Goal: Information Seeking & Learning: Learn about a topic

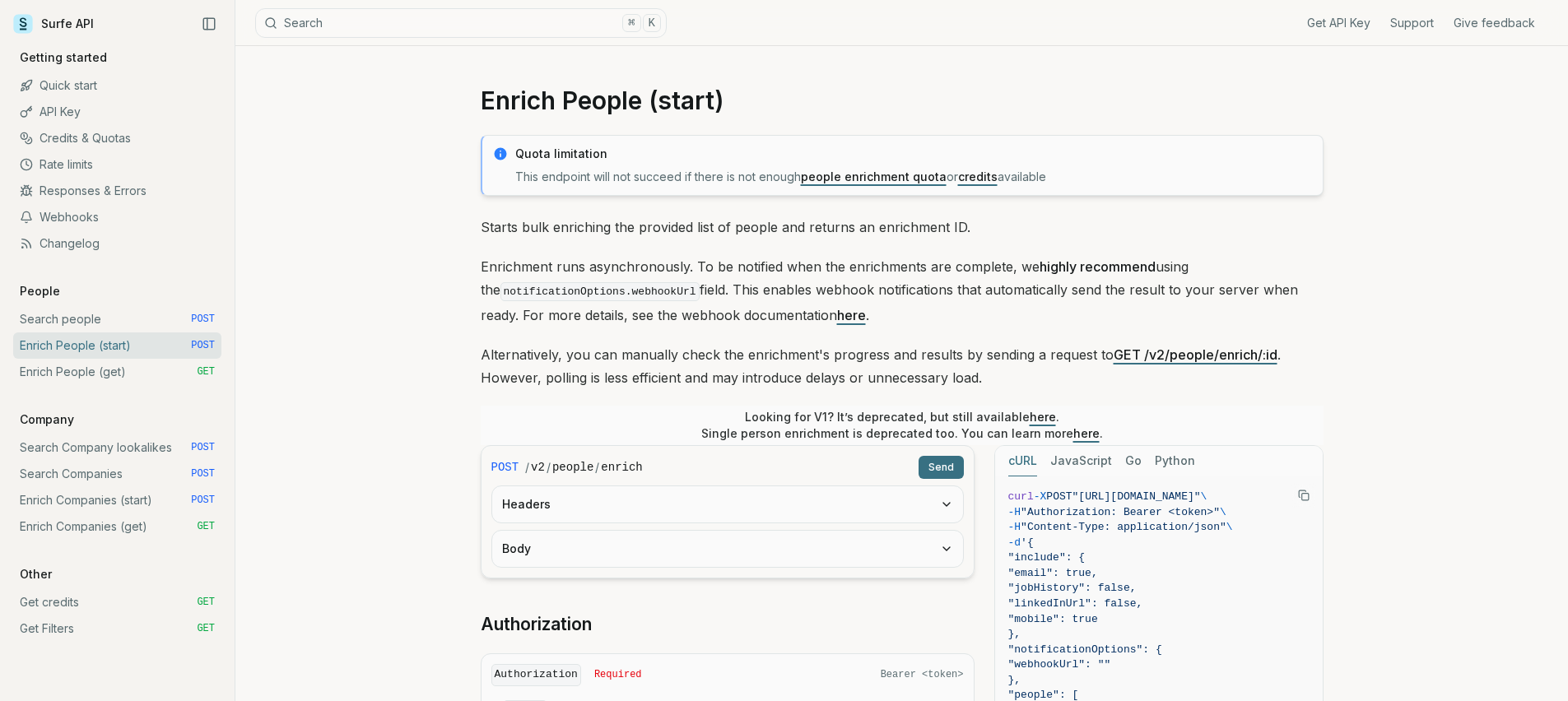
click at [92, 163] on link "Rate limits" at bounding box center [117, 164] width 208 height 26
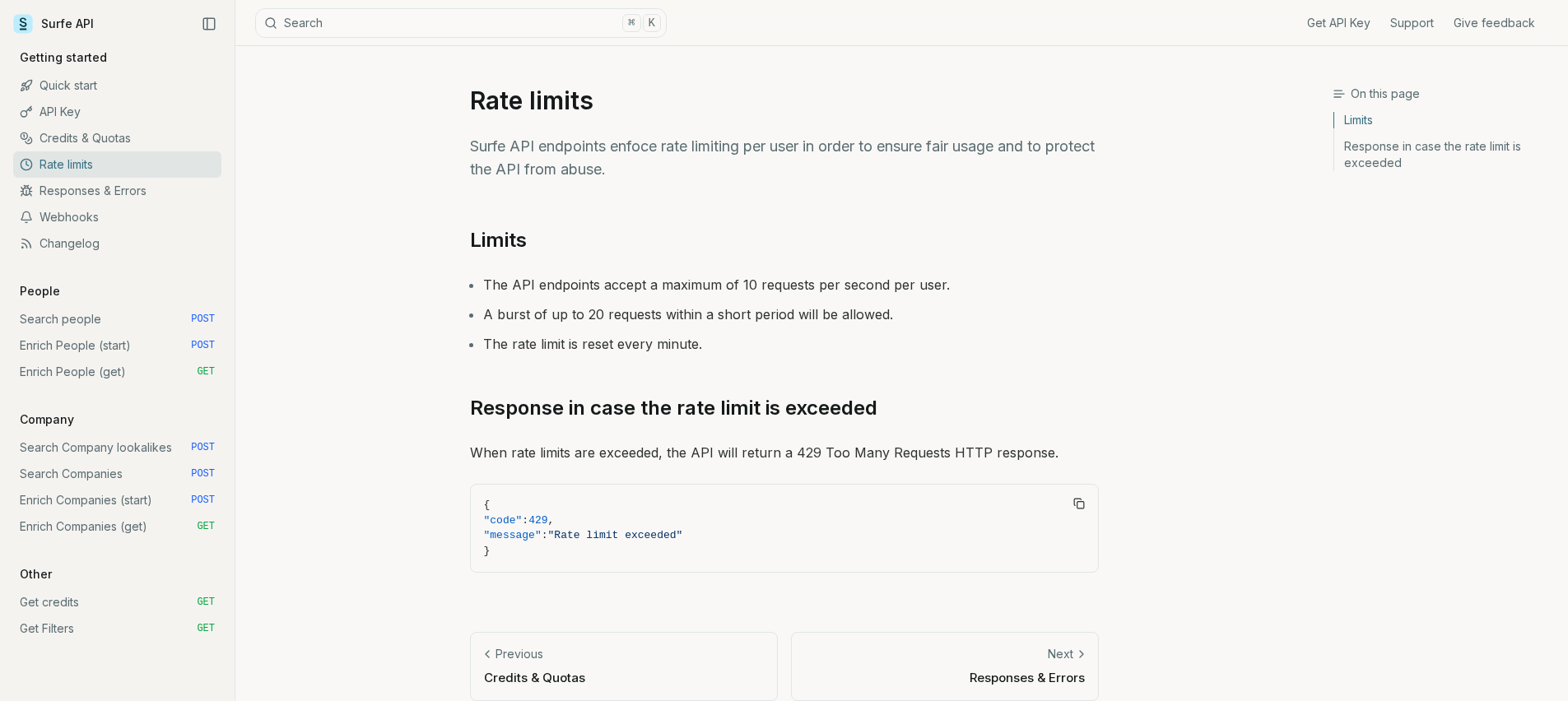
click at [75, 350] on link "Enrich People (start) POST" at bounding box center [117, 346] width 208 height 26
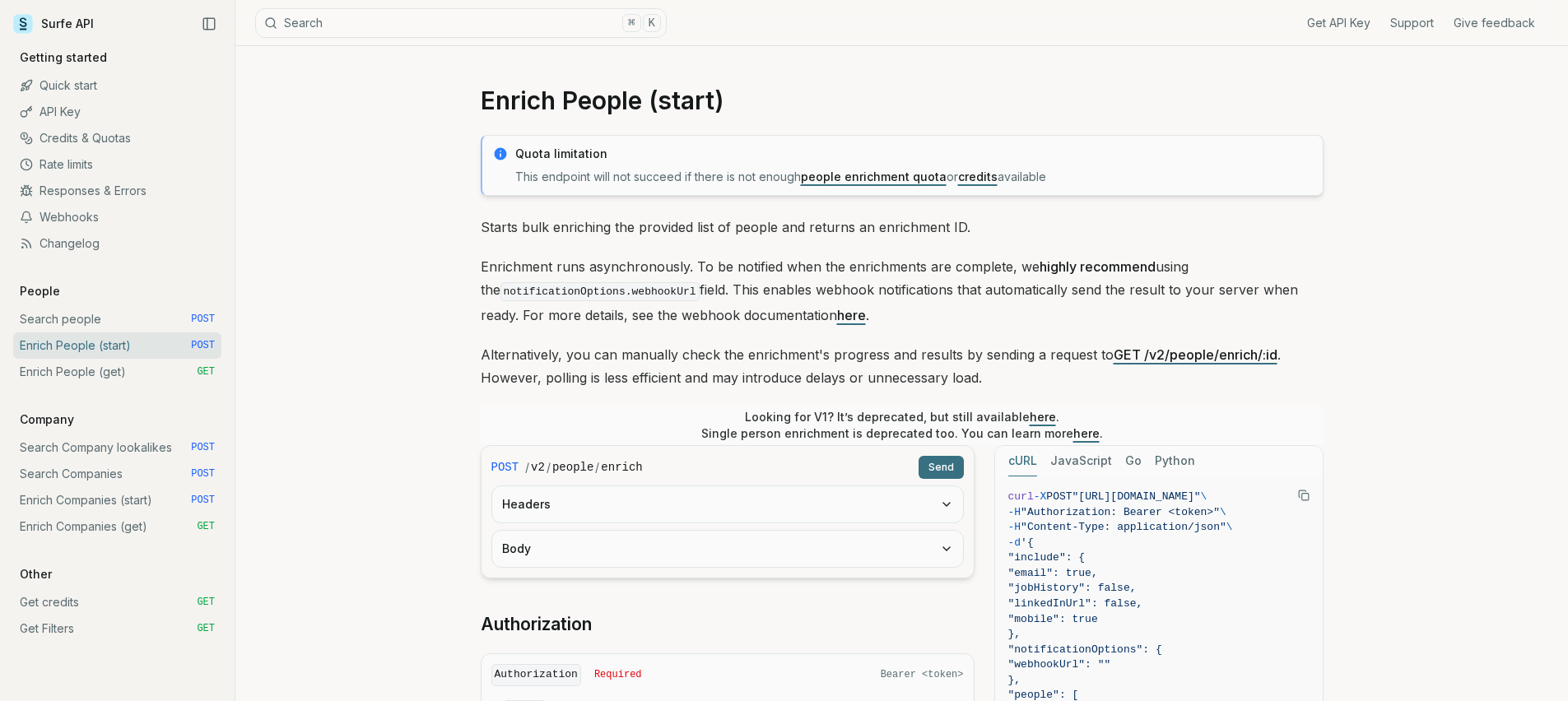
click at [88, 317] on link "Search people POST" at bounding box center [117, 319] width 208 height 26
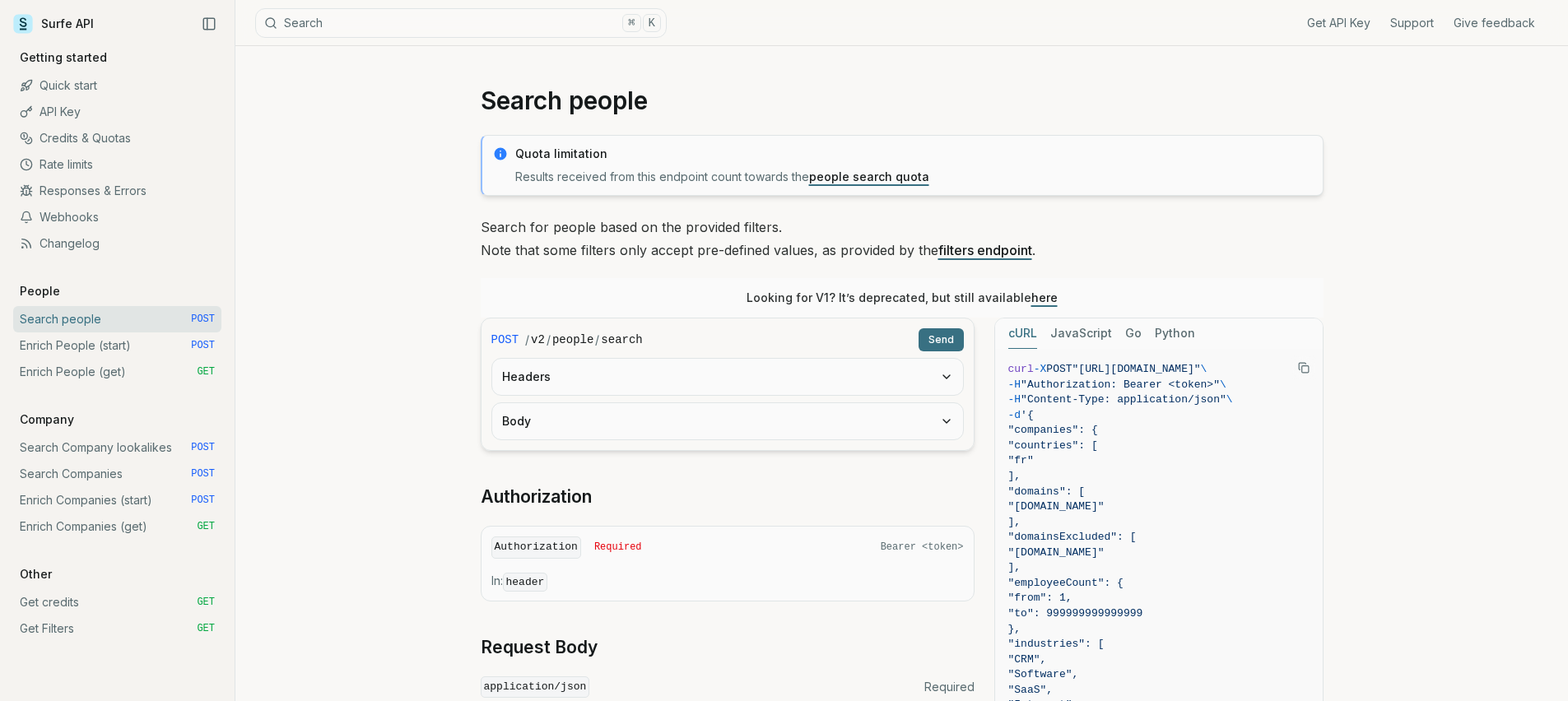
click at [91, 350] on link "Enrich People (start) POST" at bounding box center [117, 346] width 208 height 26
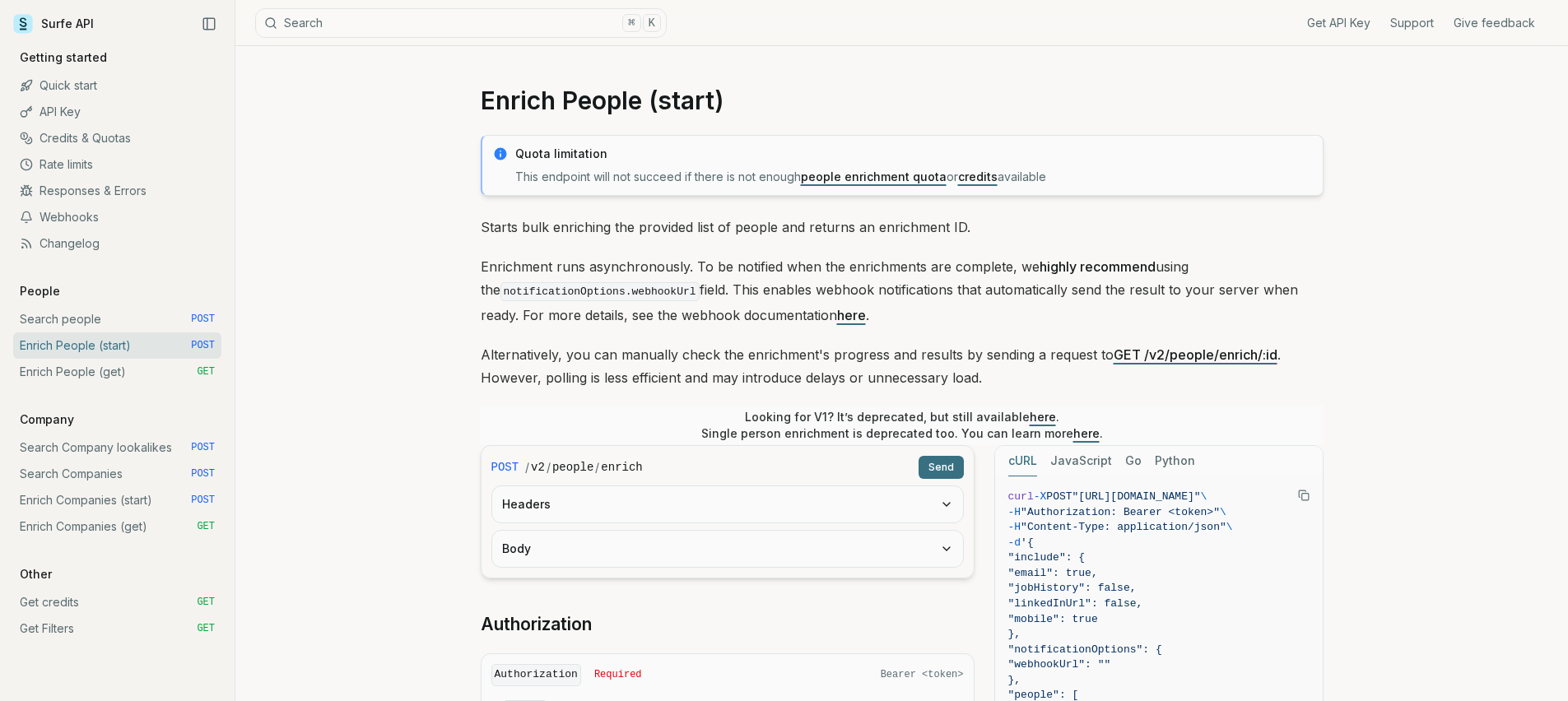
click at [74, 21] on link "Surfe API" at bounding box center [53, 24] width 81 height 25
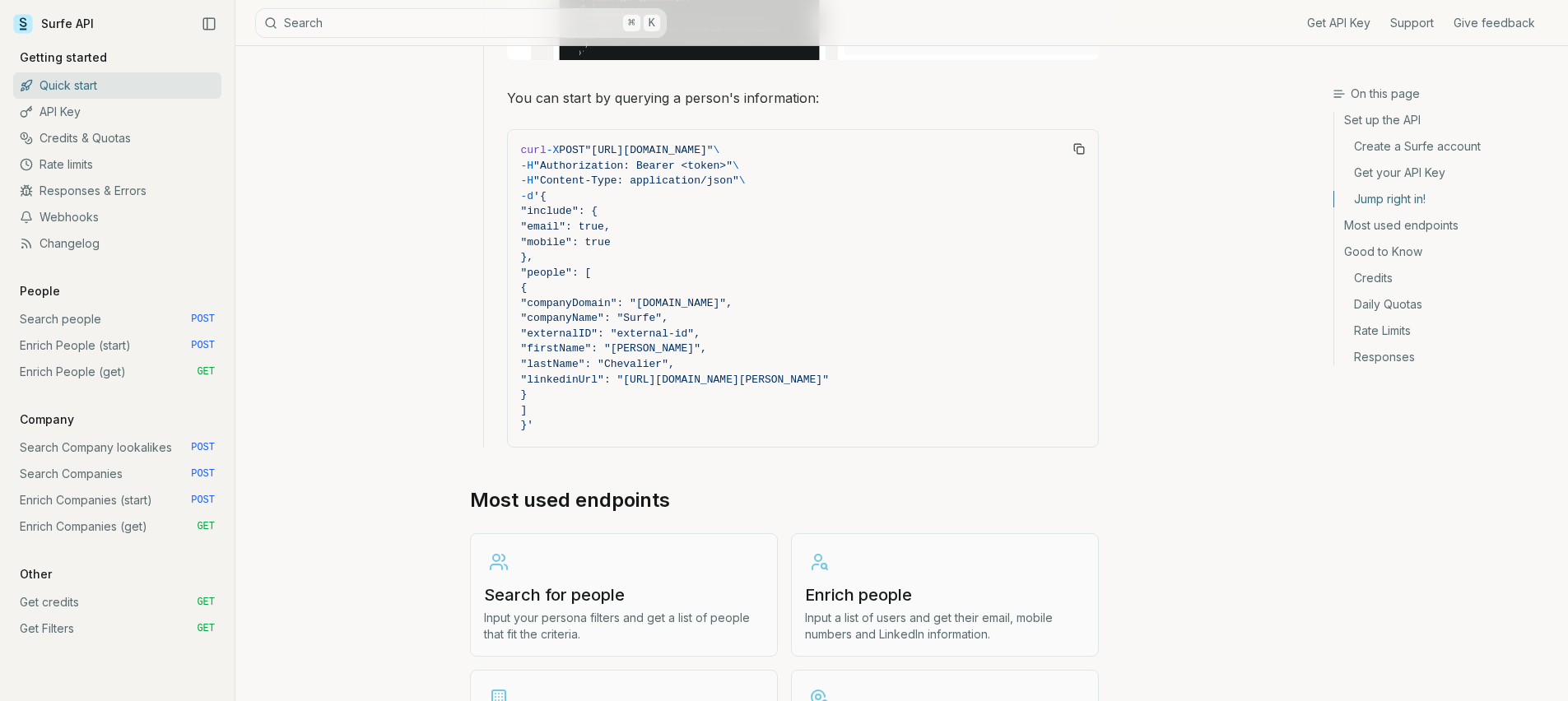
scroll to position [1634, 0]
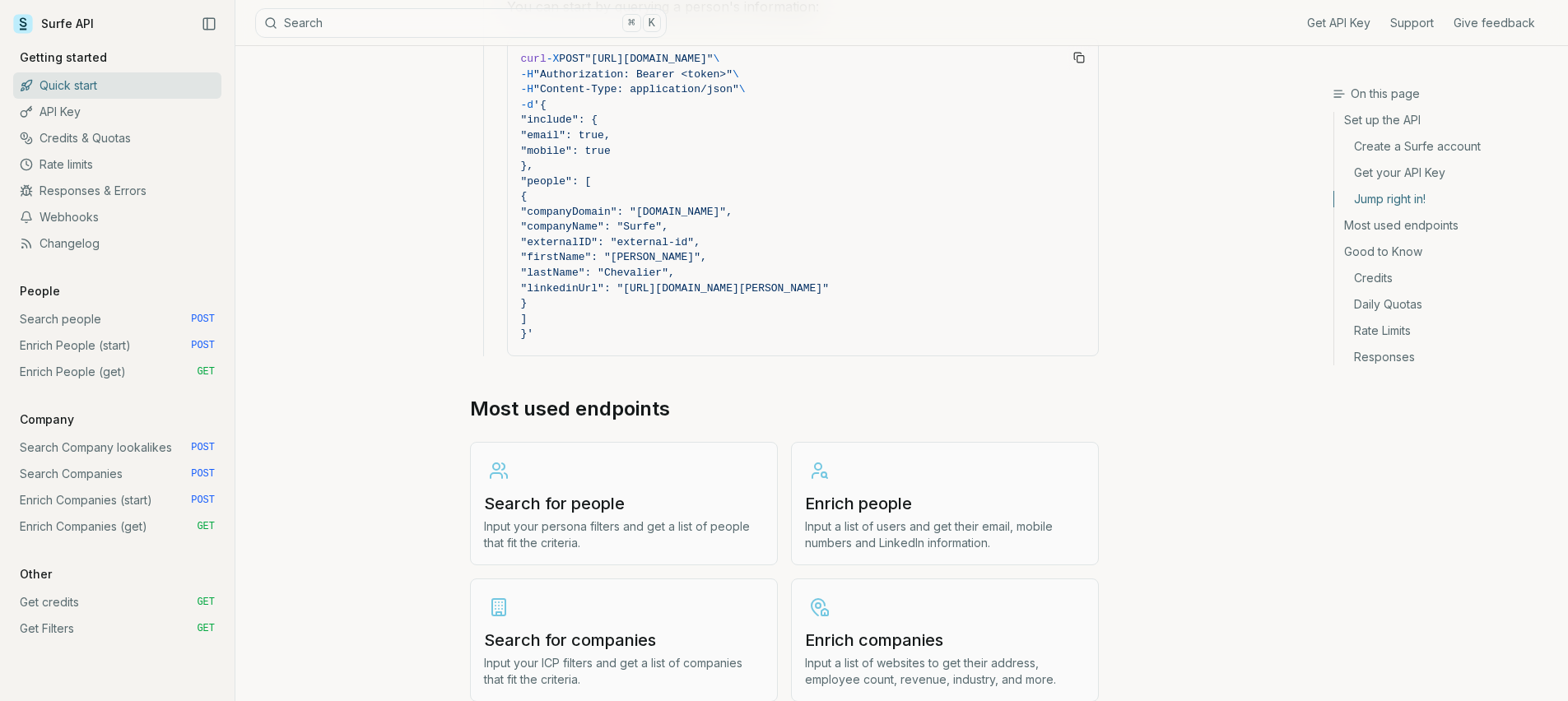
click at [92, 105] on link "API Key" at bounding box center [117, 112] width 208 height 26
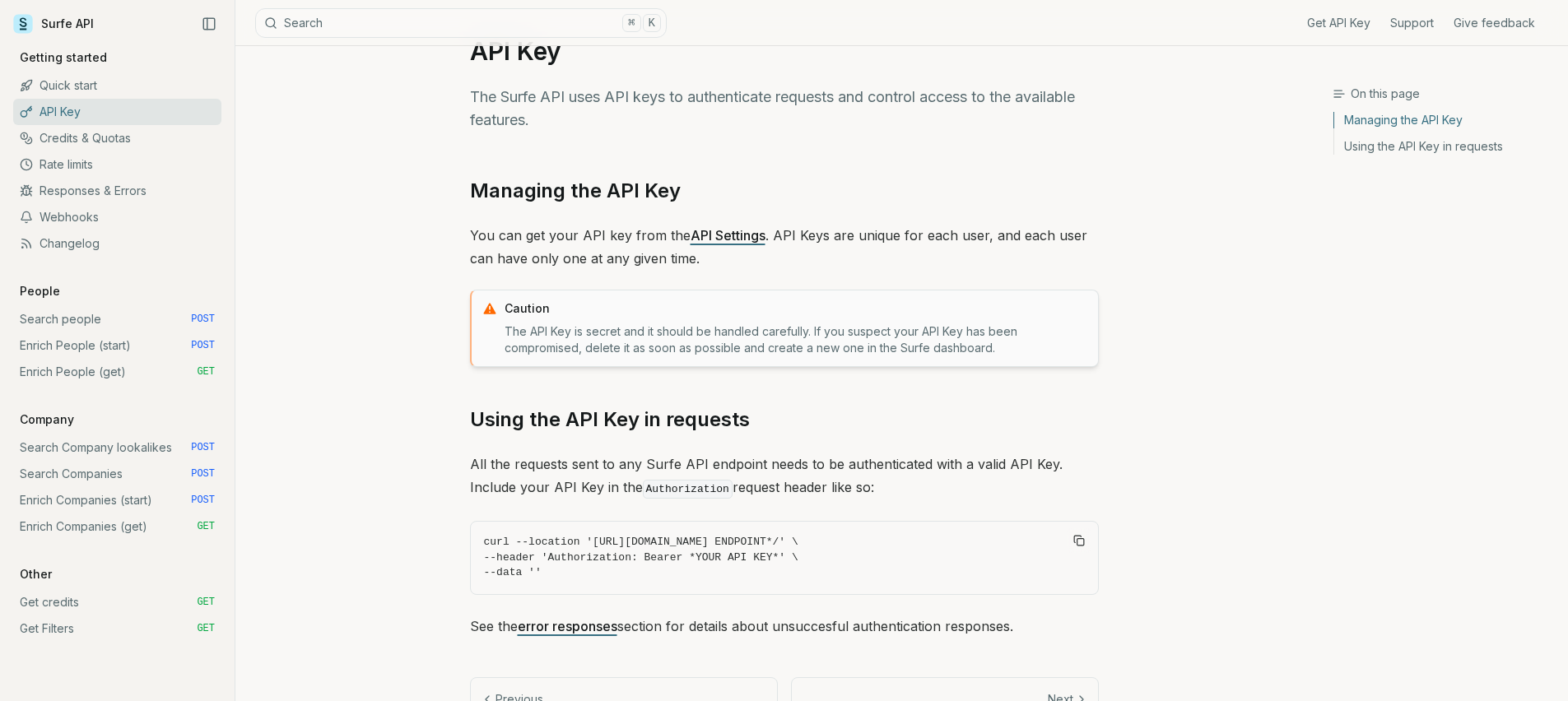
scroll to position [113, 0]
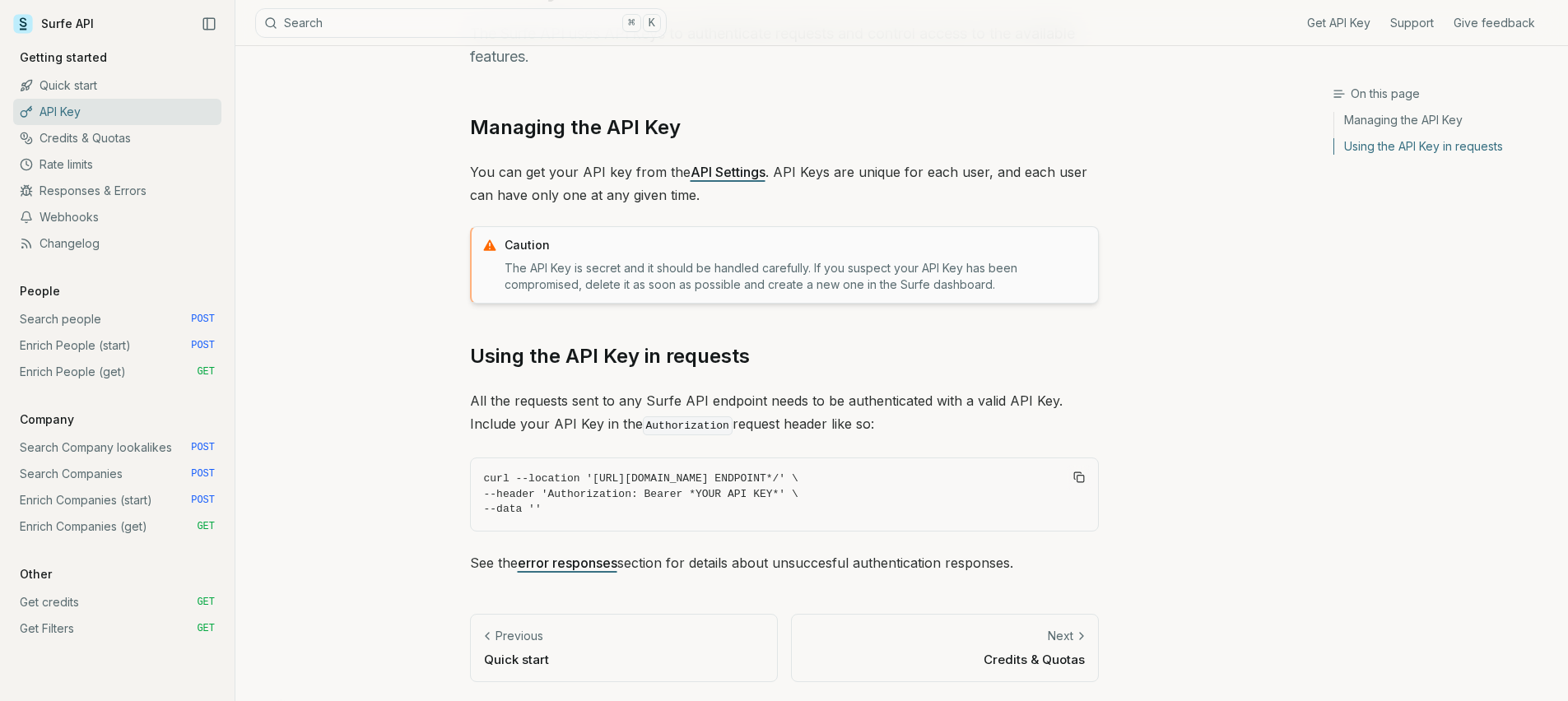
click at [148, 74] on link "Quick start" at bounding box center [117, 86] width 208 height 26
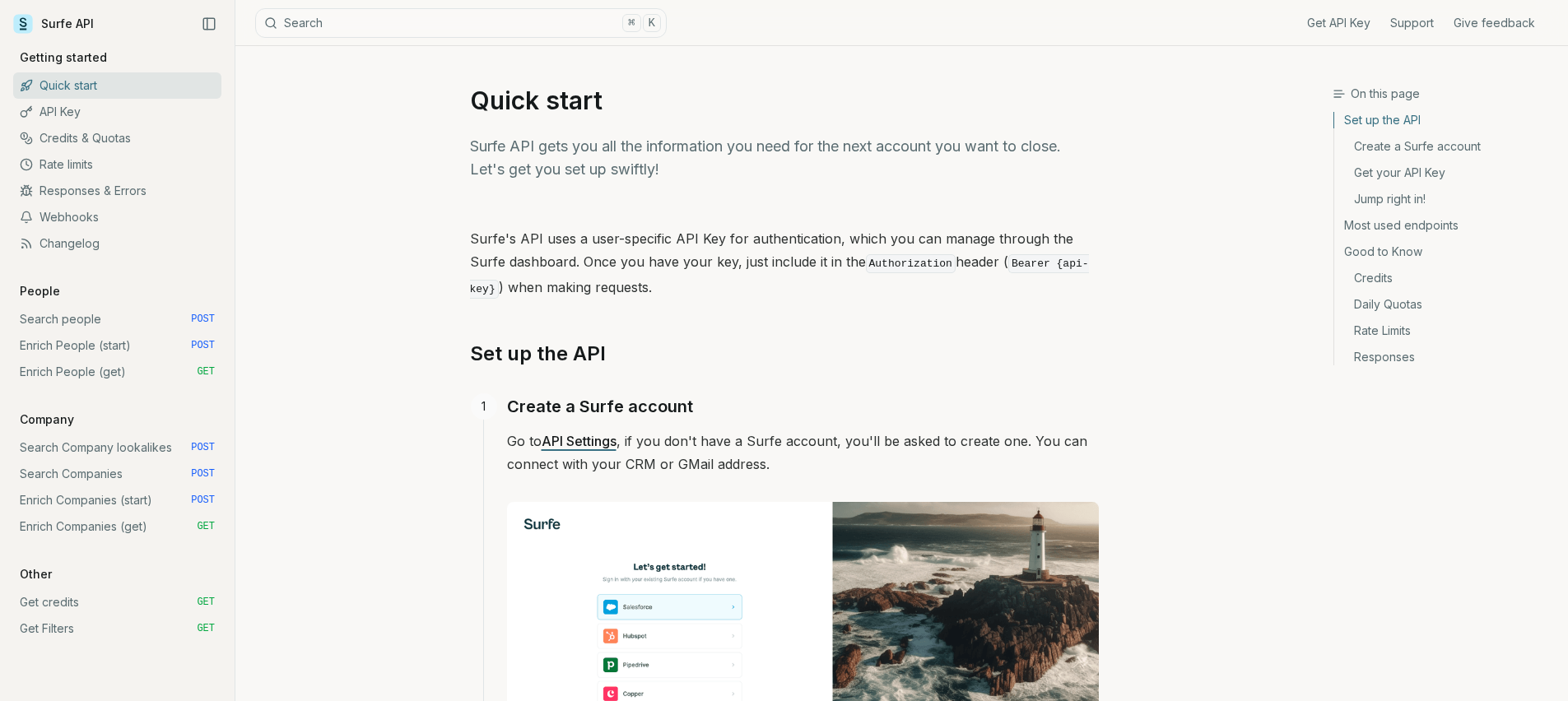
click at [106, 224] on link "Webhooks" at bounding box center [117, 217] width 208 height 26
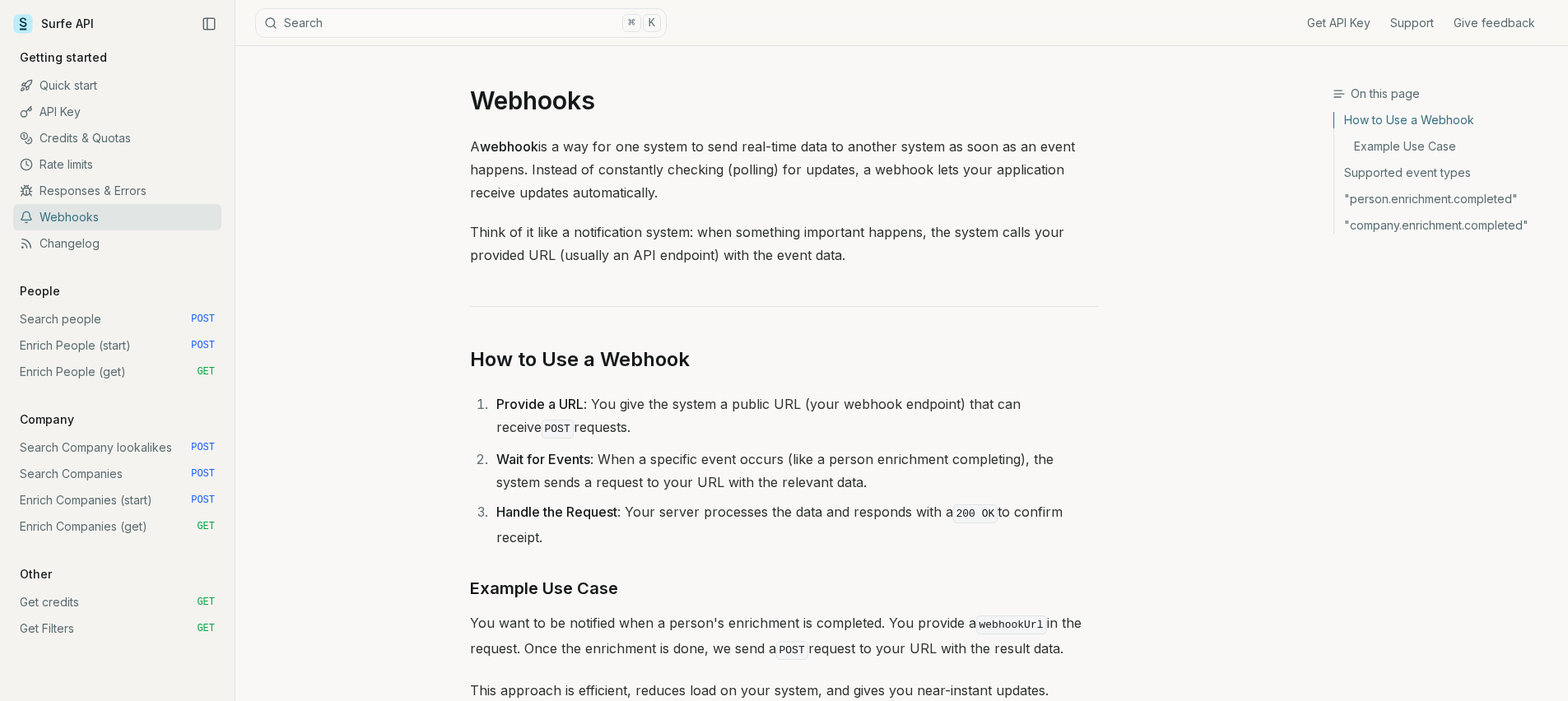
click at [56, 17] on link "Surfe API" at bounding box center [53, 24] width 81 height 25
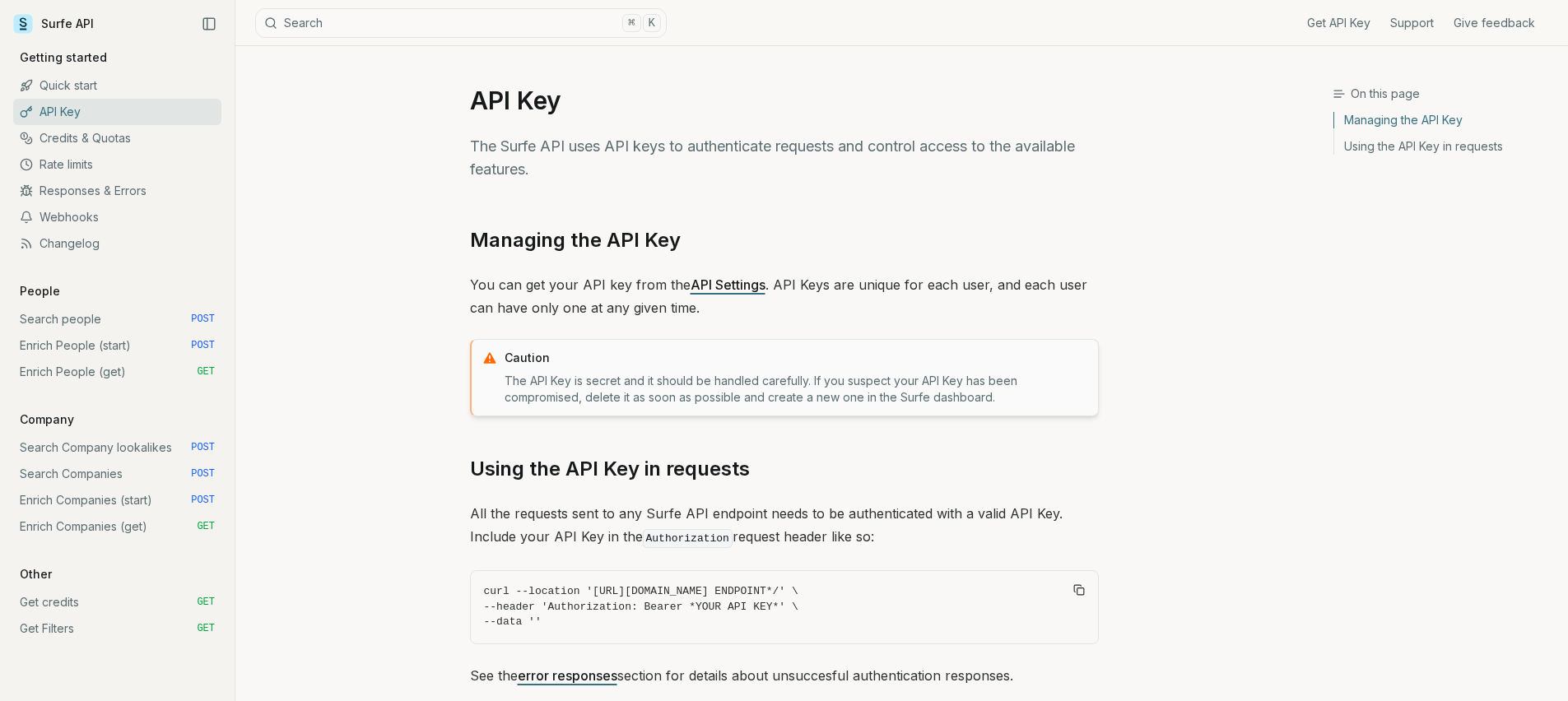
scroll to position [113, 0]
